Goal: Find specific page/section: Find specific page/section

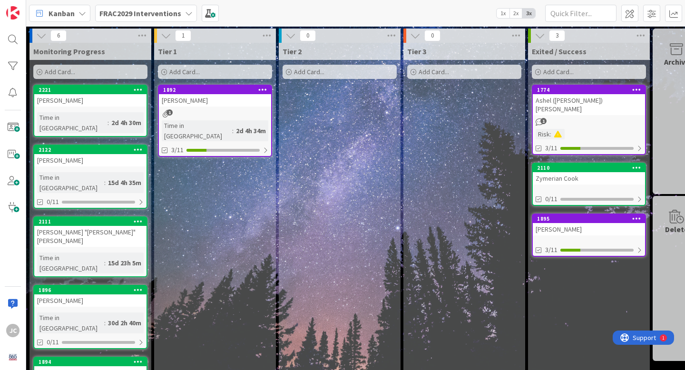
click at [136, 9] on b "FRAC2029 Interventions" at bounding box center [140, 14] width 82 height 10
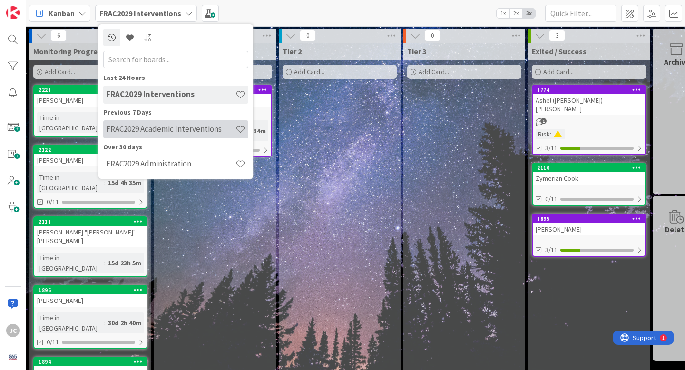
click at [139, 132] on h4 "FRAC2029 Academic Interventions" at bounding box center [170, 129] width 129 height 10
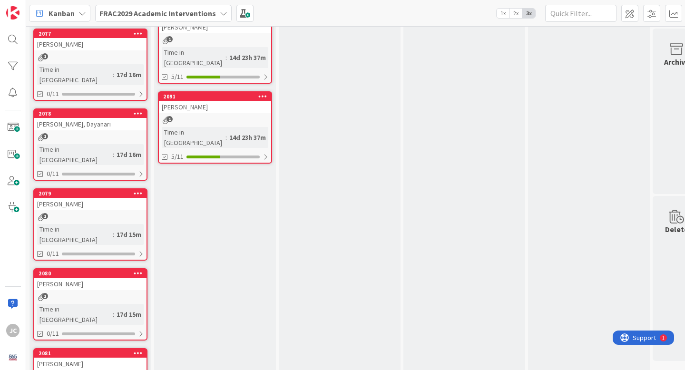
scroll to position [418, 0]
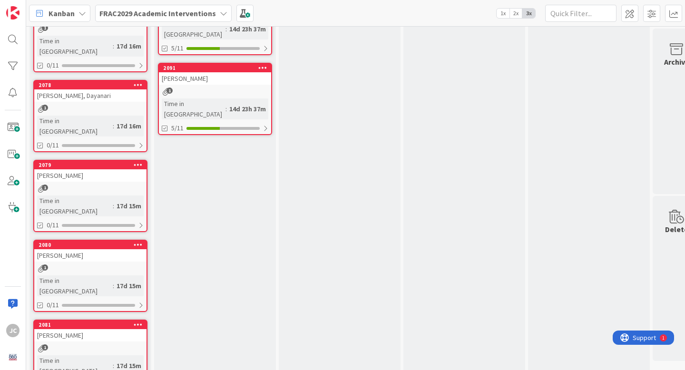
click at [45, 265] on span "1" at bounding box center [45, 268] width 6 height 6
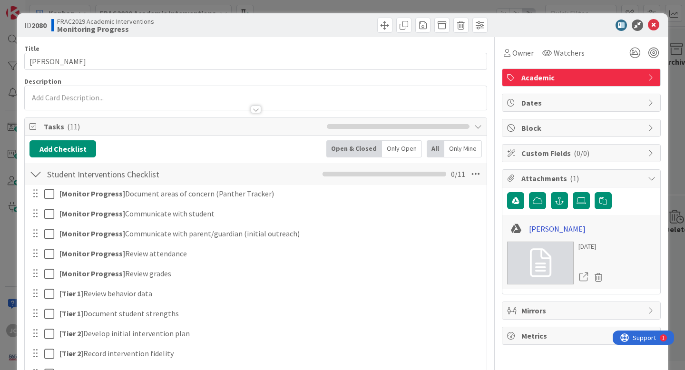
click at [552, 228] on link "[PERSON_NAME]" at bounding box center [557, 228] width 57 height 11
click at [657, 25] on icon at bounding box center [653, 25] width 11 height 11
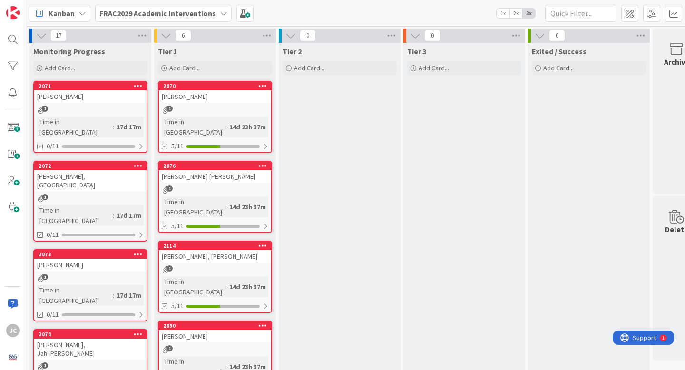
click at [229, 112] on div "1" at bounding box center [215, 110] width 112 height 8
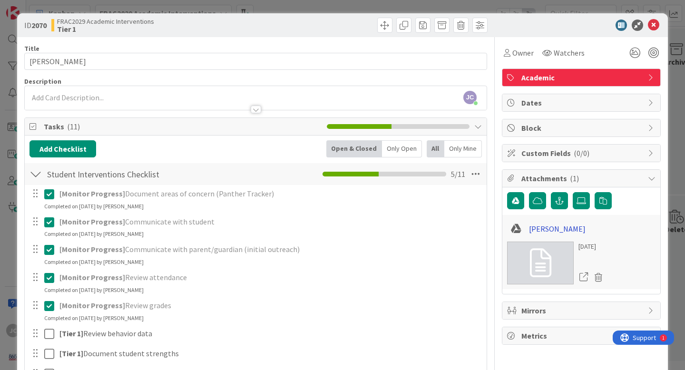
click at [561, 232] on link "[PERSON_NAME]" at bounding box center [557, 228] width 57 height 11
